Goal: Complete application form

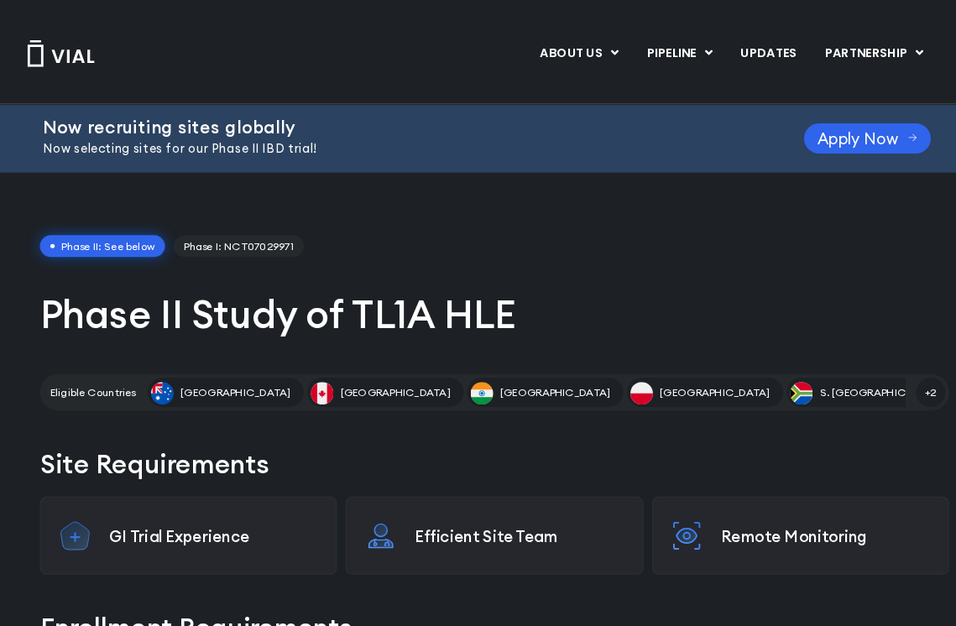
scroll to position [3, 0]
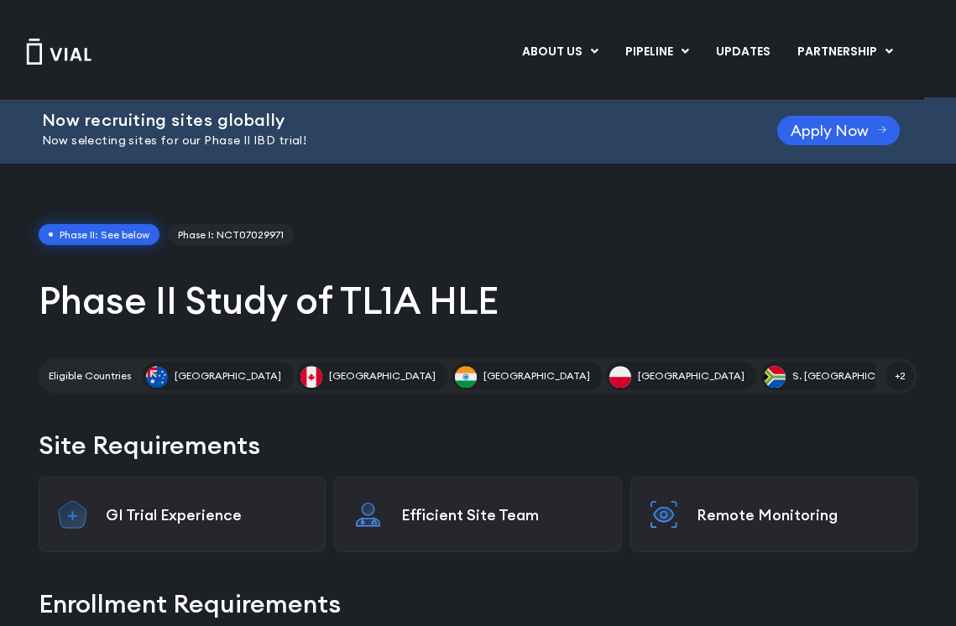
click at [863, 124] on span "Apply Now" at bounding box center [829, 130] width 78 height 13
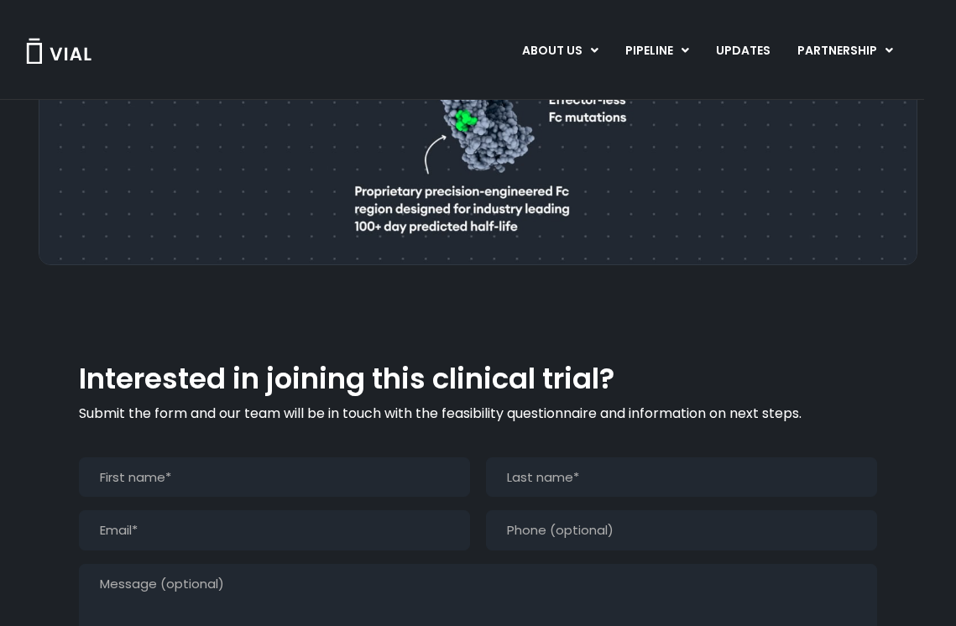
scroll to position [1591, 0]
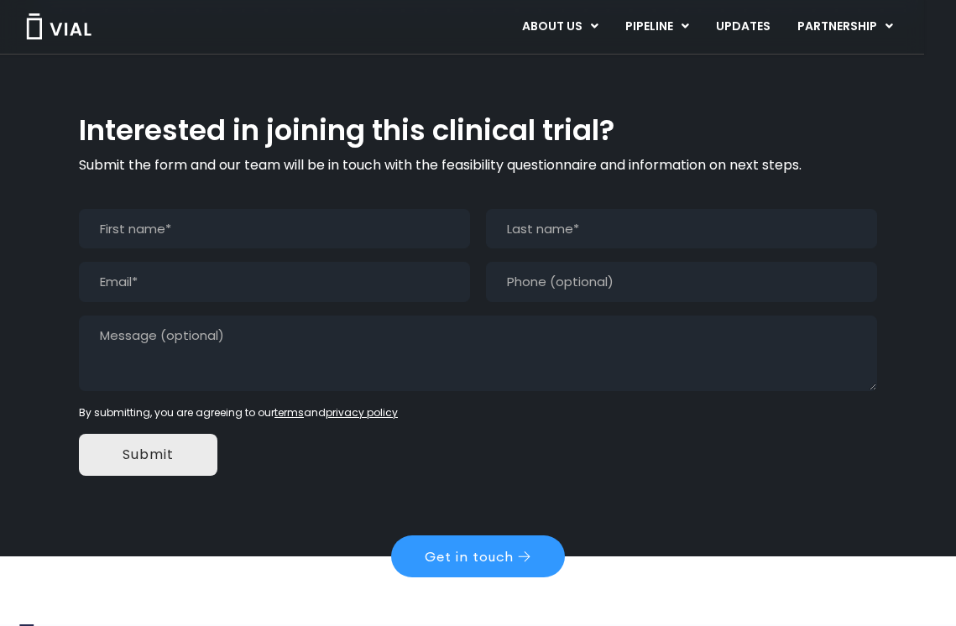
click at [514, 535] on link "Get in touch" at bounding box center [478, 556] width 174 height 42
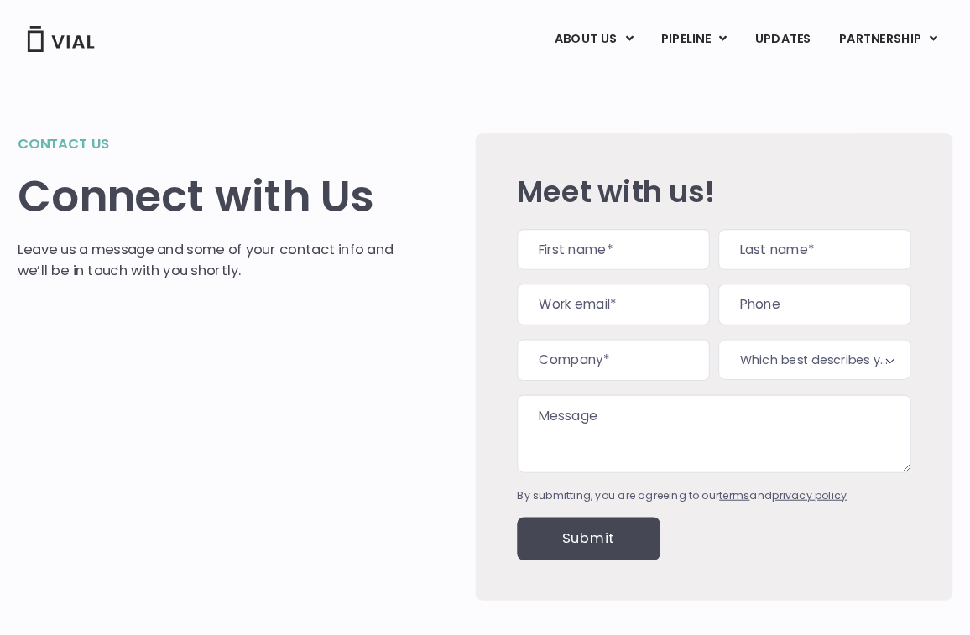
scroll to position [6, 0]
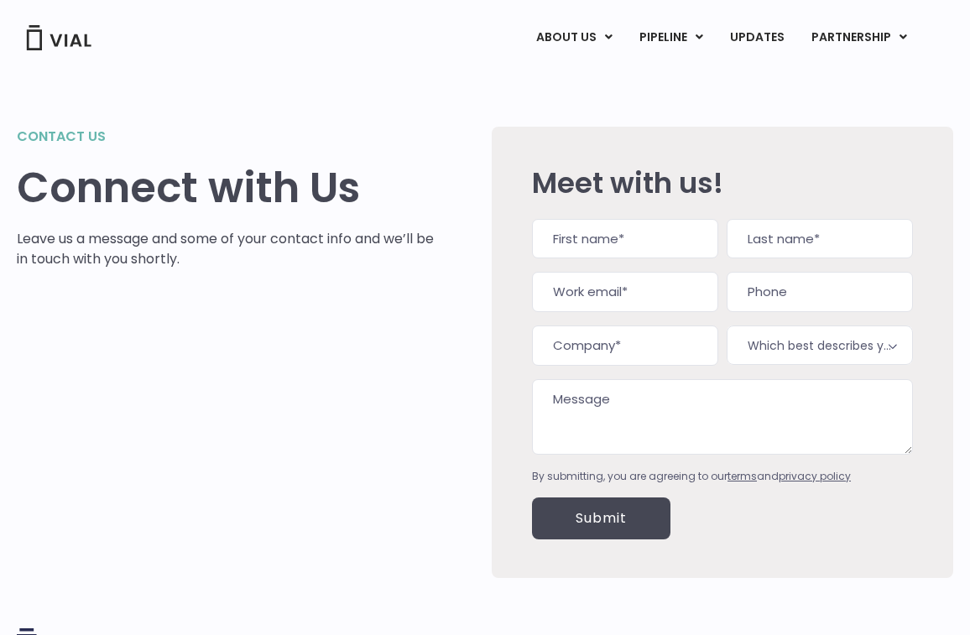
click at [615, 517] on input "Submit" at bounding box center [601, 519] width 138 height 42
click at [630, 531] on input "Submit" at bounding box center [601, 519] width 138 height 42
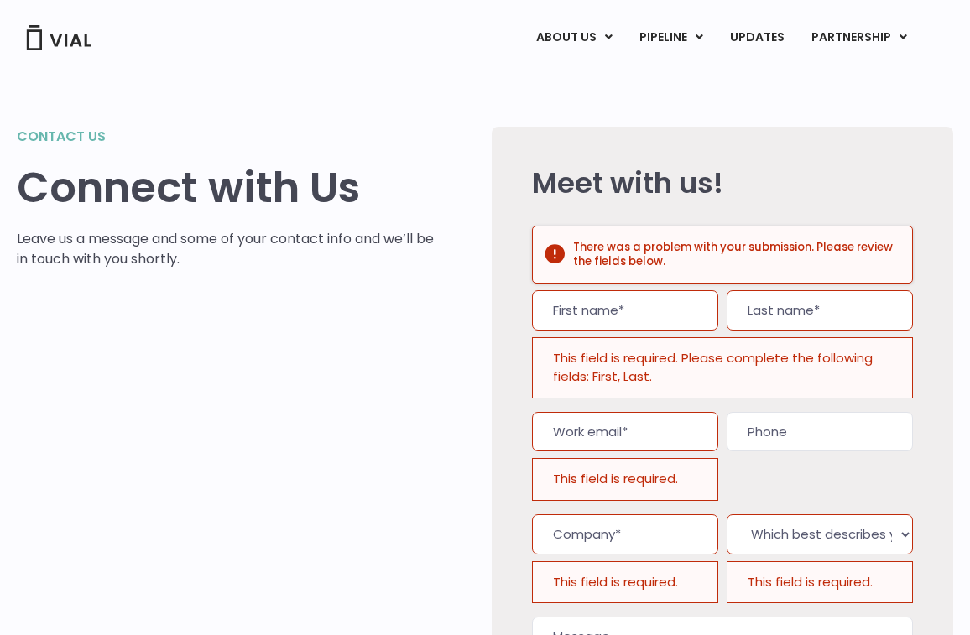
click at [624, 514] on input "Company (Required)" at bounding box center [625, 534] width 186 height 40
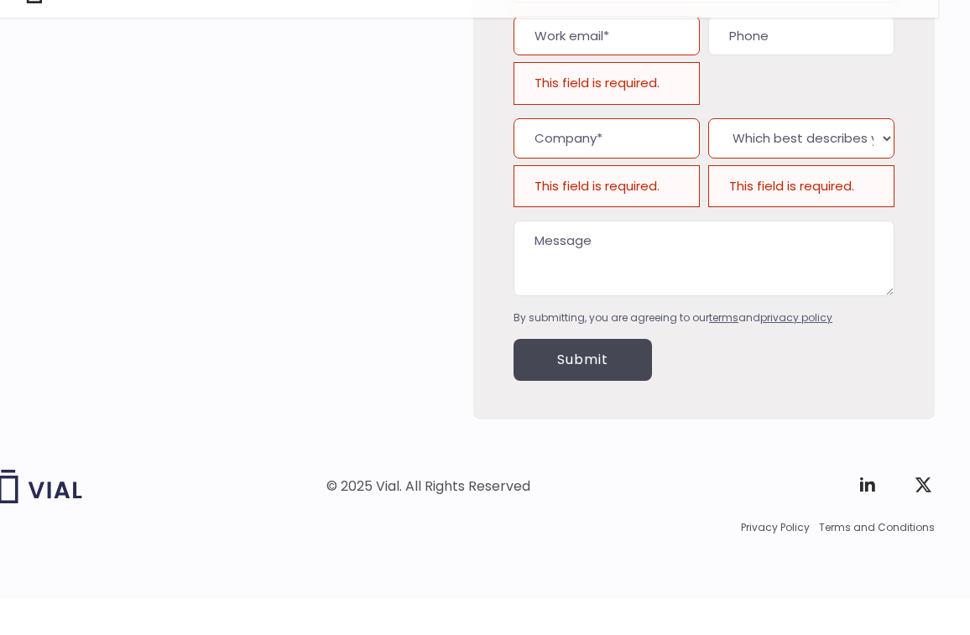
scroll to position [35, 18]
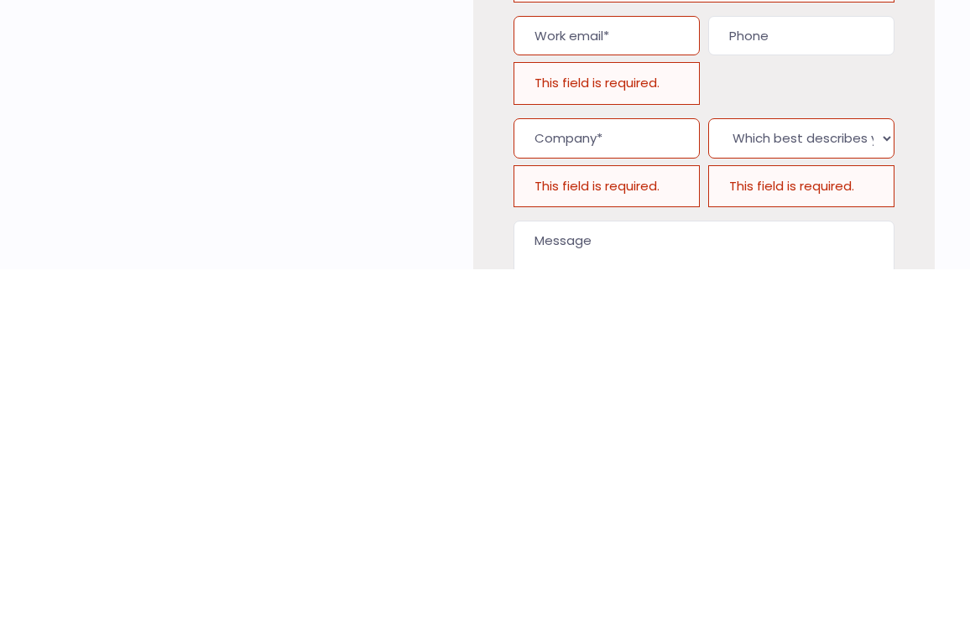
click at [937, 136] on div "Contact us Connect with Us Leave us a message and some of your contact info and…" at bounding box center [467, 421] width 970 height 771
